Goal: Information Seeking & Learning: Learn about a topic

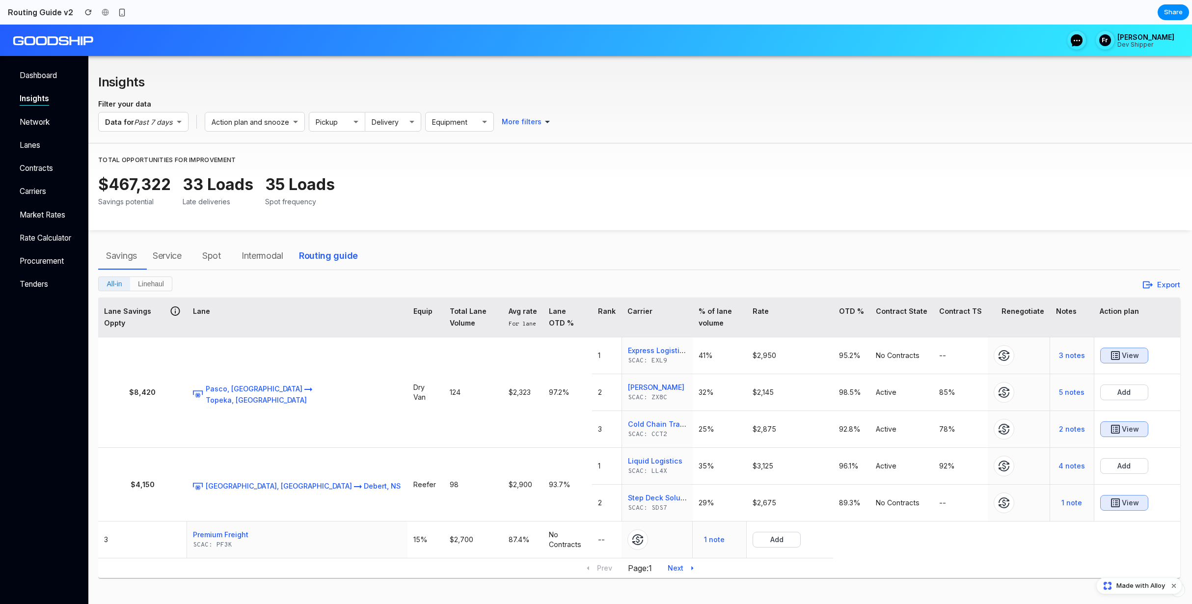
click at [778, 242] on div "Savings Service Spot Intermodal Routing guide All-in Linehaul Export Lane Savin…" at bounding box center [645, 411] width 1094 height 362
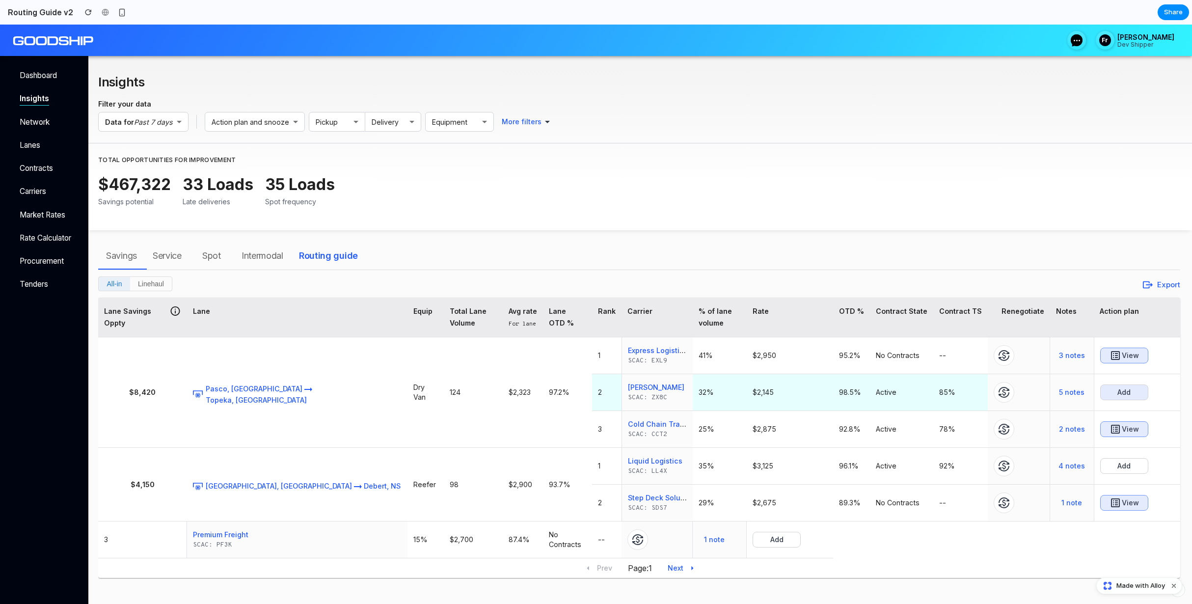
click at [996, 398] on button "Add" at bounding box center [1125, 393] width 48 height 16
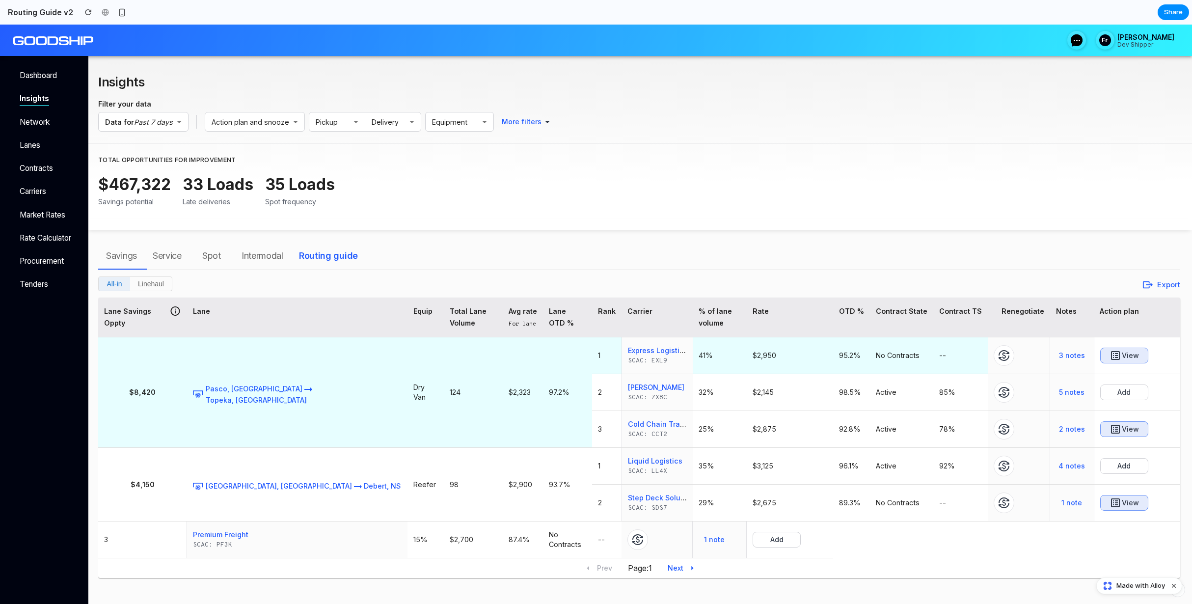
click at [996, 349] on button "View" at bounding box center [1125, 356] width 48 height 16
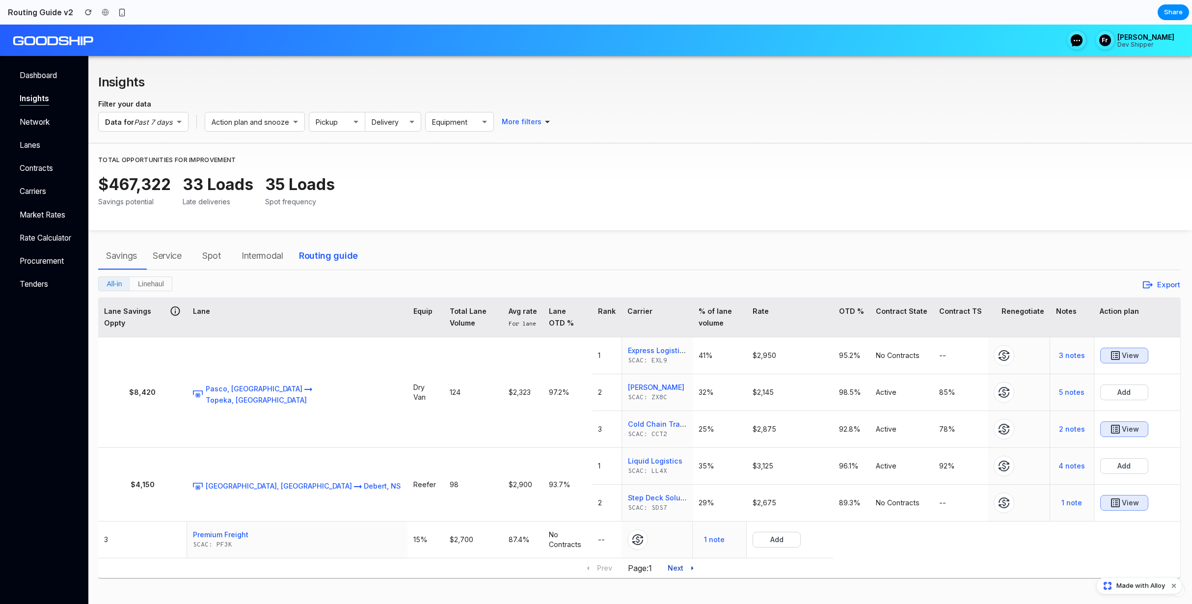
click at [677, 573] on button "Next" at bounding box center [681, 568] width 35 height 20
click at [811, 543] on table "Lane Savings Oppty Lane Equip Total Lane Volume Avg rate For [PERSON_NAME] OTD …" at bounding box center [639, 428] width 1082 height 261
click at [500, 235] on div "Savings Service Spot Intermodal Routing guide All-in Linehaul Export Lane Savin…" at bounding box center [645, 411] width 1094 height 362
click at [455, 209] on div "$467,322 Savings potential 33 Loads Late deliveries 35 Loads Spot frequency" at bounding box center [639, 196] width 1082 height 46
